Goal: Navigation & Orientation: Find specific page/section

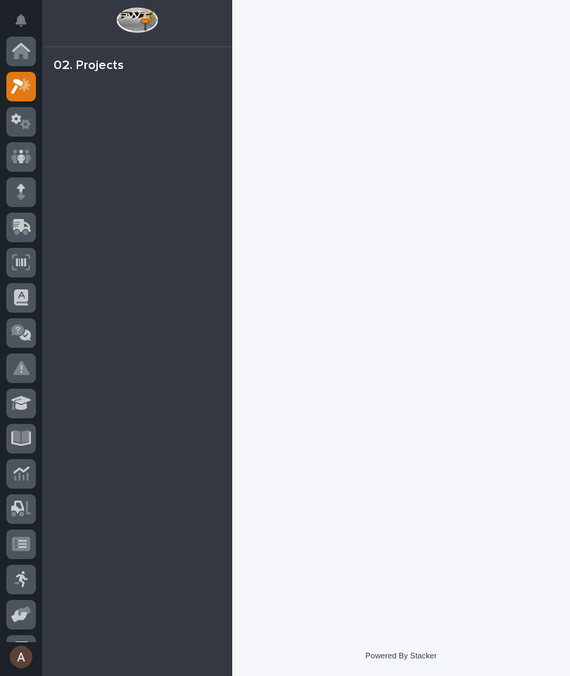
scroll to position [35, 0]
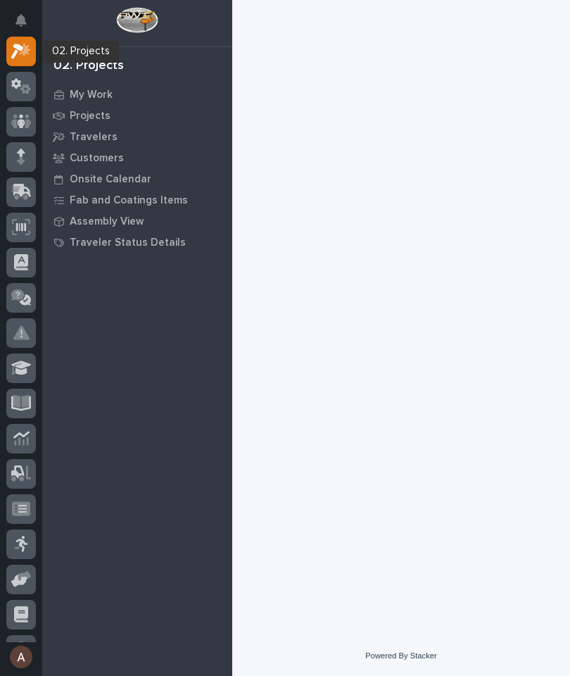
click at [20, 52] on icon at bounding box center [21, 51] width 20 height 16
click at [101, 101] on div "My Work" at bounding box center [137, 94] width 183 height 20
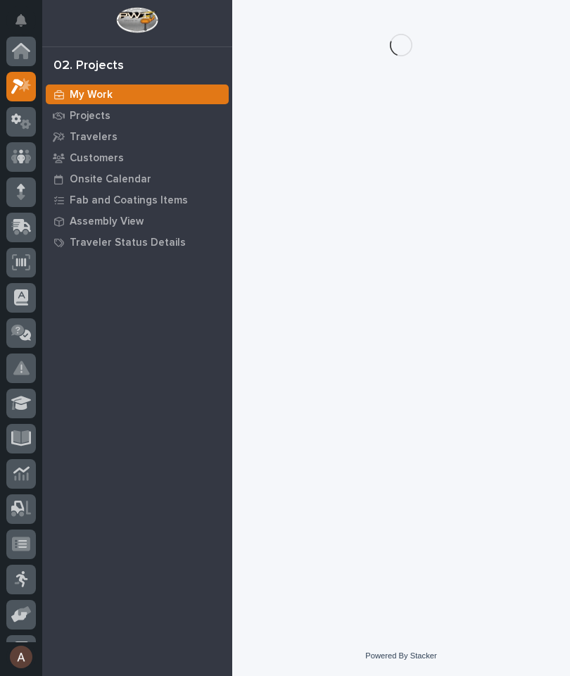
scroll to position [35, 0]
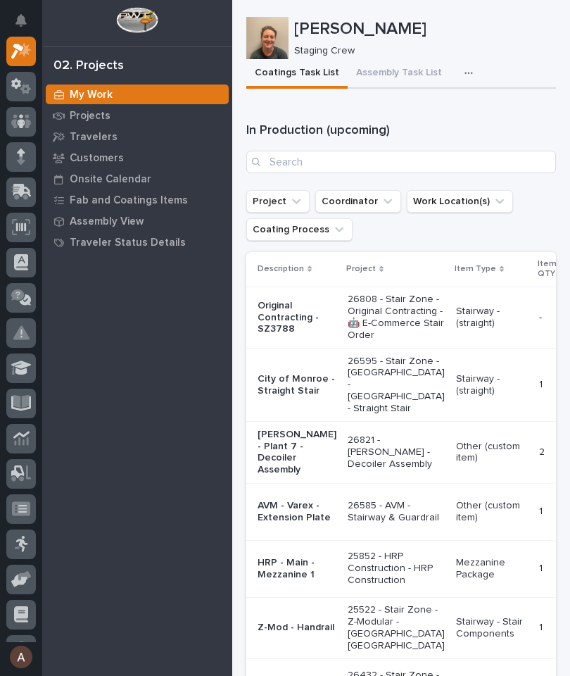
click at [469, 59] on button "button" at bounding box center [471, 73] width 31 height 28
click at [458, 110] on button "Staging Task List" at bounding box center [426, 111] width 93 height 24
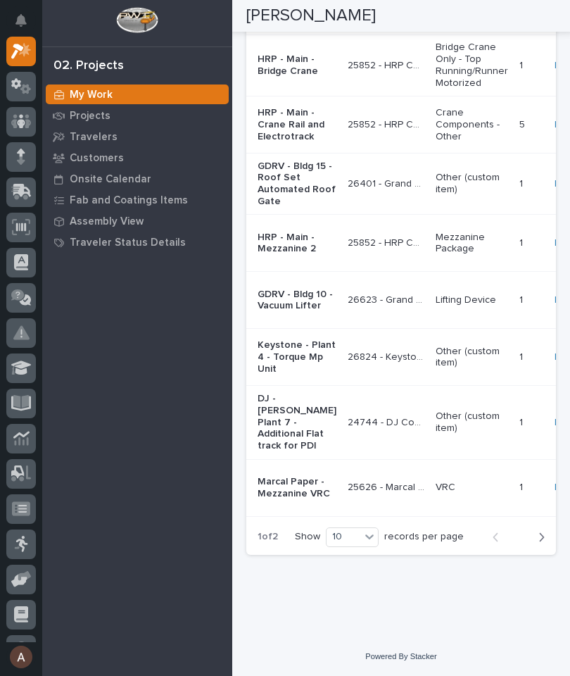
scroll to position [3242, 0]
click at [545, 543] on button "Next" at bounding box center [537, 537] width 37 height 13
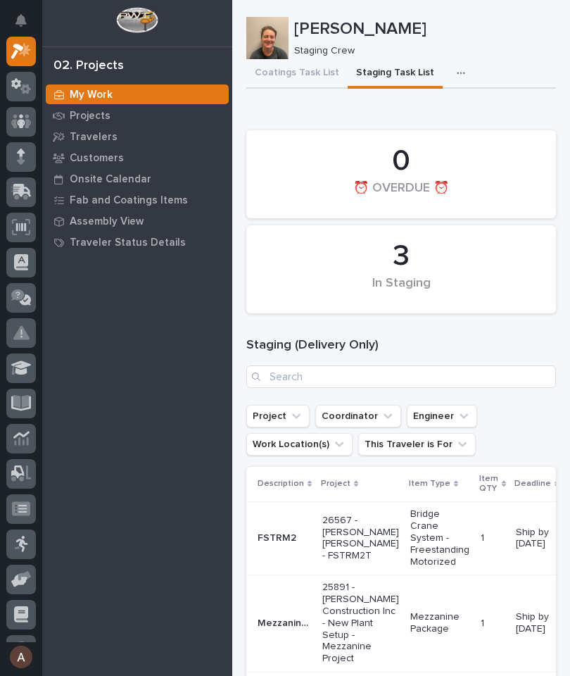
scroll to position [0, 0]
